Goal: Task Accomplishment & Management: Use online tool/utility

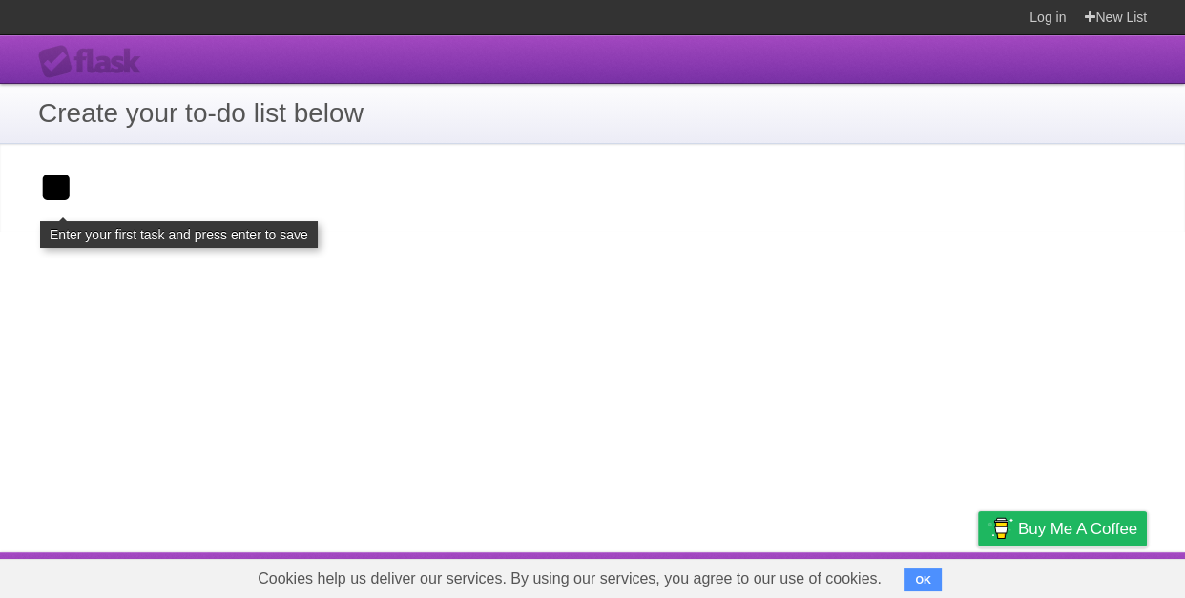
type input "*"
click input "**********" at bounding box center [0, 0] width 0 height 0
type input "*"
